Goal: Task Accomplishment & Management: Complete application form

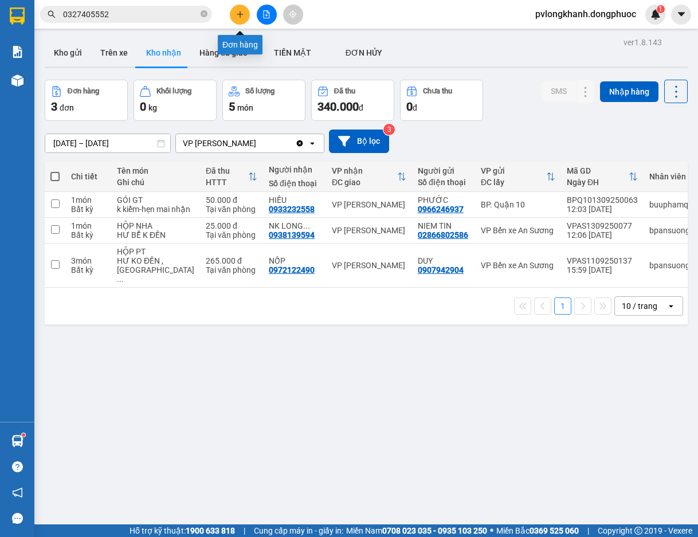
click at [243, 10] on button at bounding box center [240, 15] width 20 height 20
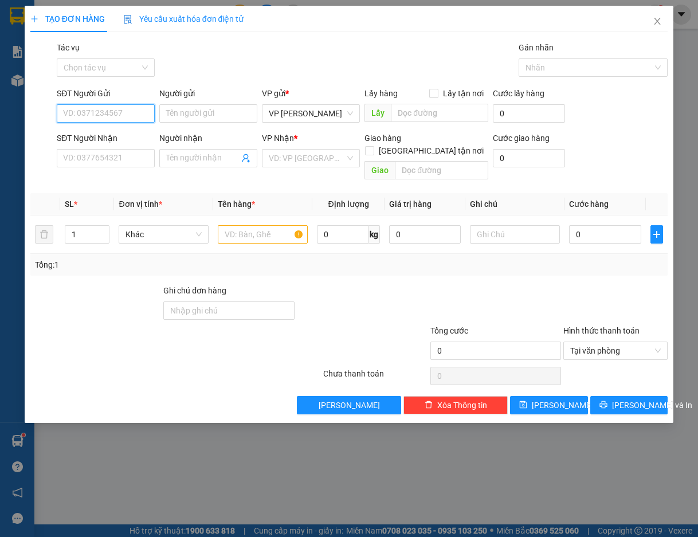
click at [100, 117] on input "SĐT Người Gửi" at bounding box center [106, 113] width 98 height 18
type input "0868003052"
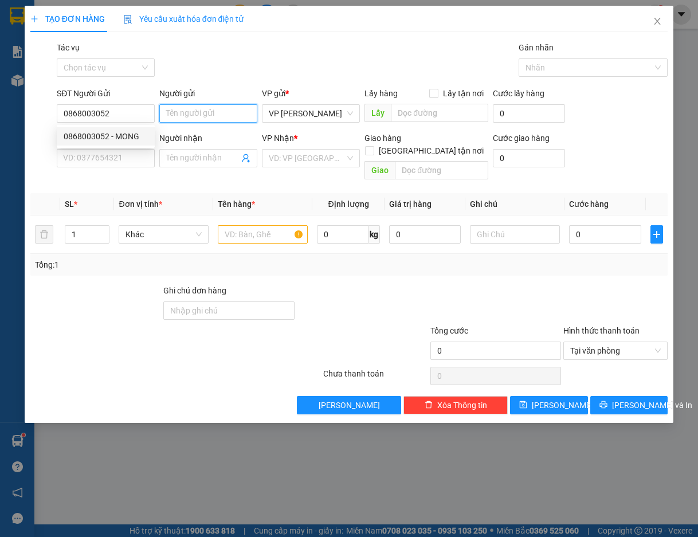
click at [193, 114] on input "Người gửi" at bounding box center [208, 113] width 98 height 18
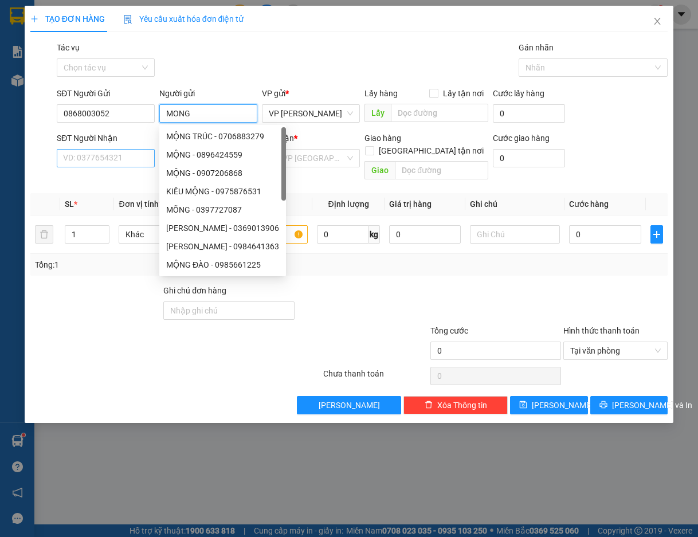
type input "MONG"
click at [85, 157] on input "SĐT Người Nhận" at bounding box center [106, 158] width 98 height 18
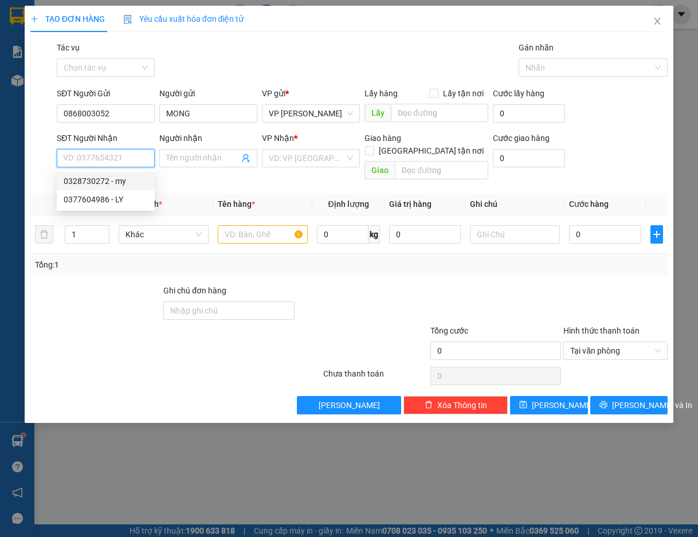
click at [84, 181] on div "0328730272 - my" at bounding box center [106, 181] width 84 height 13
type input "0328730272"
type input "my"
type input "110.000"
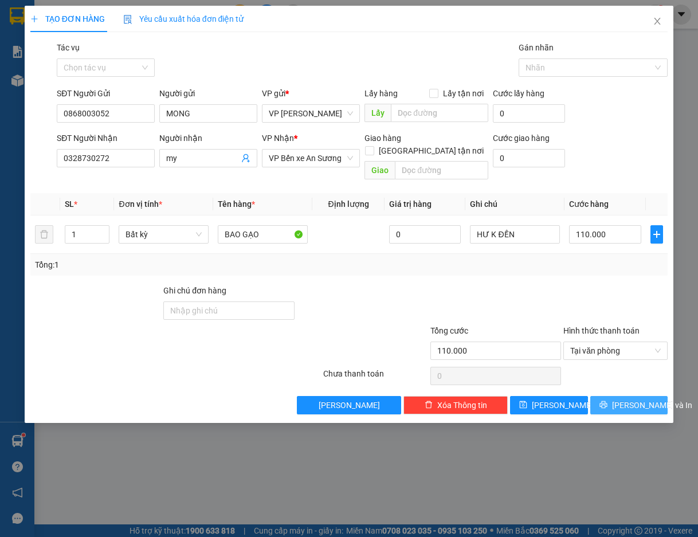
click at [623, 399] on span "[PERSON_NAME] và In" at bounding box center [652, 405] width 80 height 13
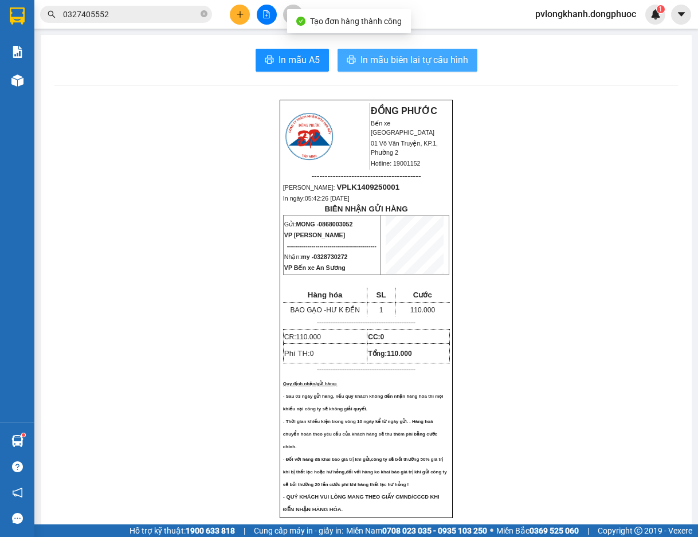
click at [397, 59] on span "In mẫu biên lai tự cấu hình" at bounding box center [415, 60] width 108 height 14
